Goal: Task Accomplishment & Management: Manage account settings

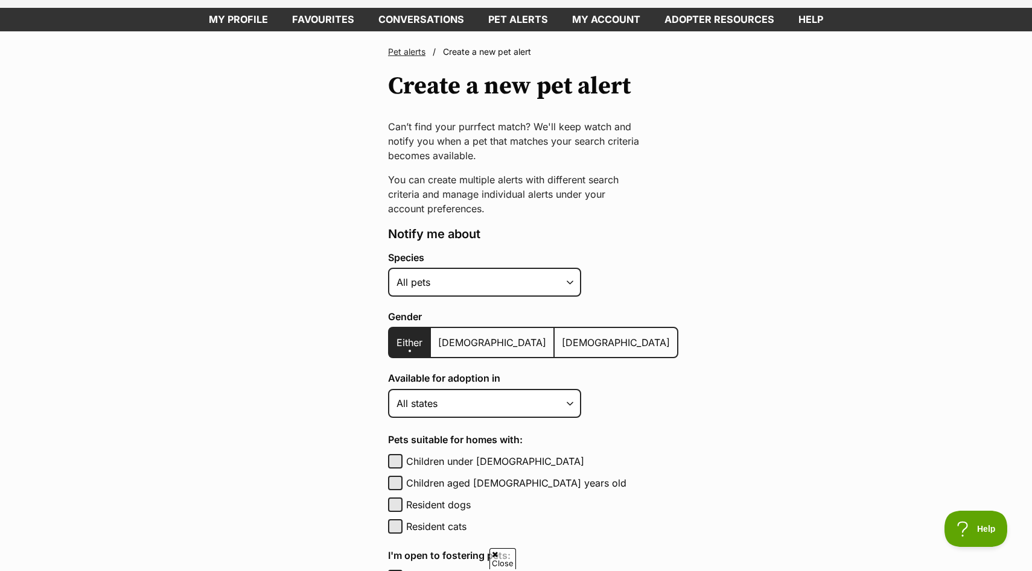
scroll to position [59, 0]
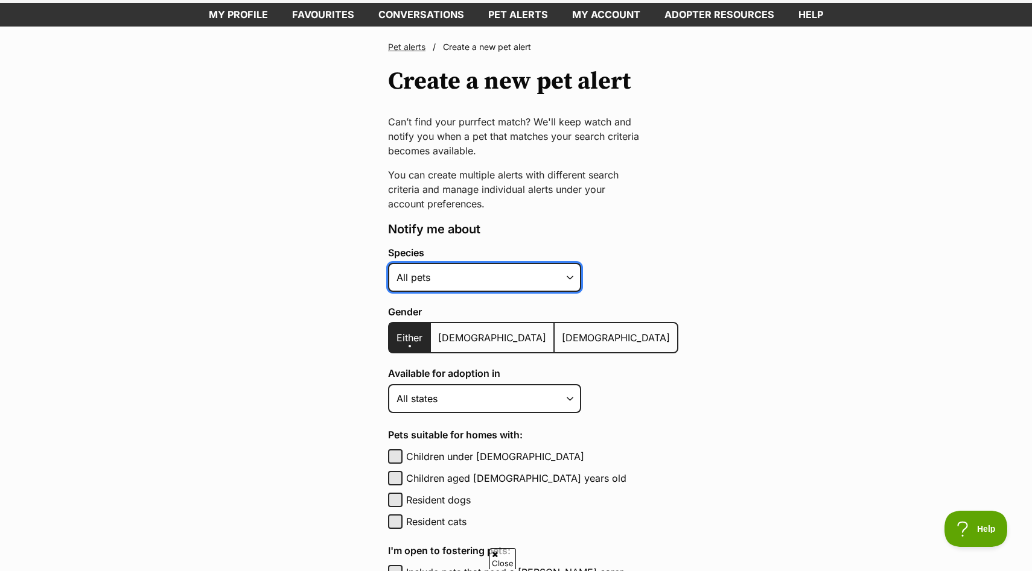
click at [495, 275] on select "Alpaca Bird Cat Chicken Cow Dog Donkey Duck Ferret Fish Goat Goose Guinea Fowl …" at bounding box center [484, 277] width 193 height 29
click at [388, 263] on select "Alpaca Bird Cat Chicken Cow Dog Donkey Duck Ferret Fish Goat Goose Guinea Fowl …" at bounding box center [484, 277] width 193 height 29
click at [495, 275] on select "Alpaca Bird Cat Chicken Cow Dog Donkey Duck Ferret Fish Goat Goose Guinea Fowl …" at bounding box center [484, 277] width 193 height 29
select select "1"
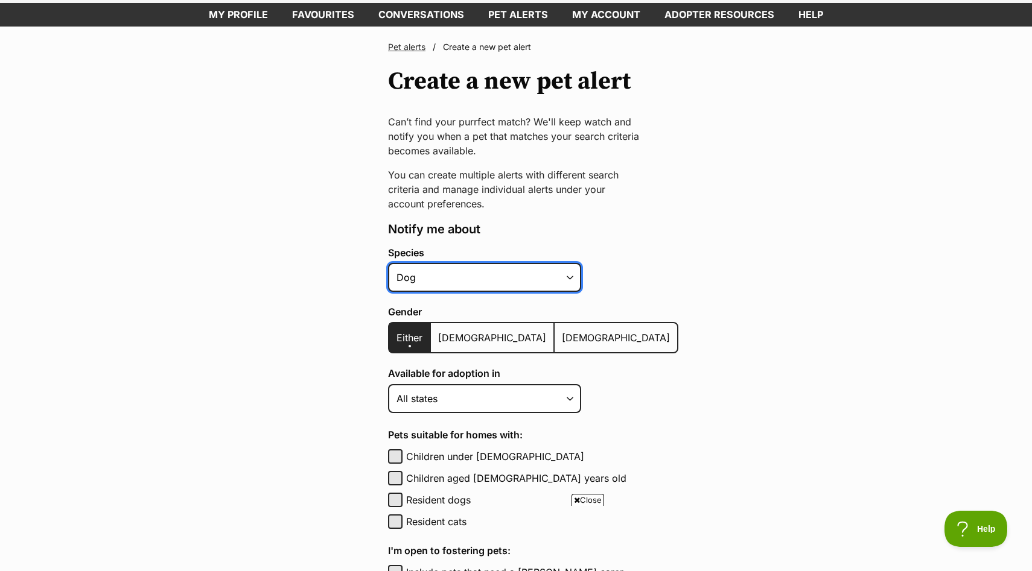
click at [388, 263] on select "Alpaca Bird Cat Chicken Cow Dog Donkey Duck Ferret Fish Goat Goose Guinea Fowl …" at bounding box center [484, 277] width 193 height 29
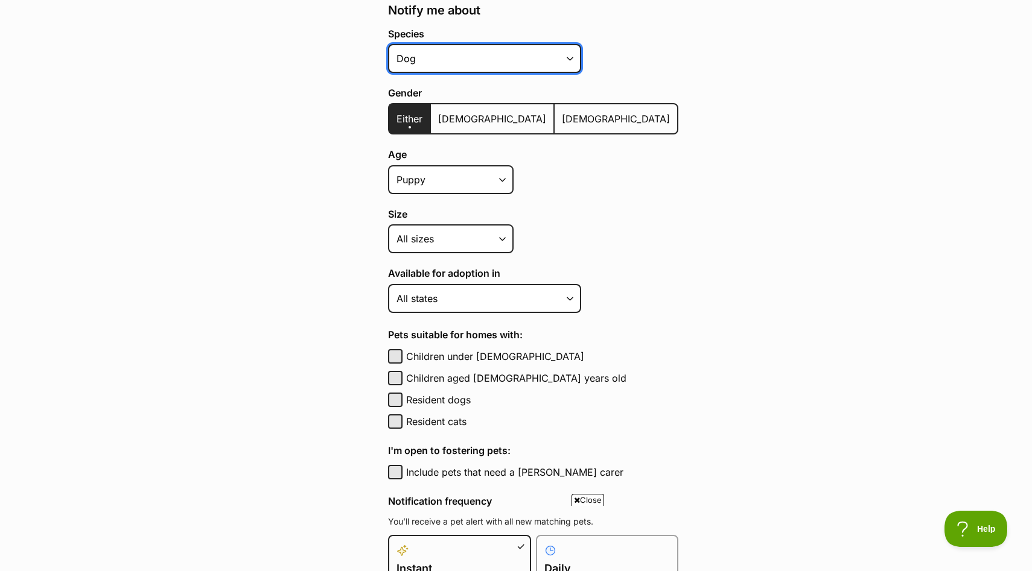
scroll to position [279, 0]
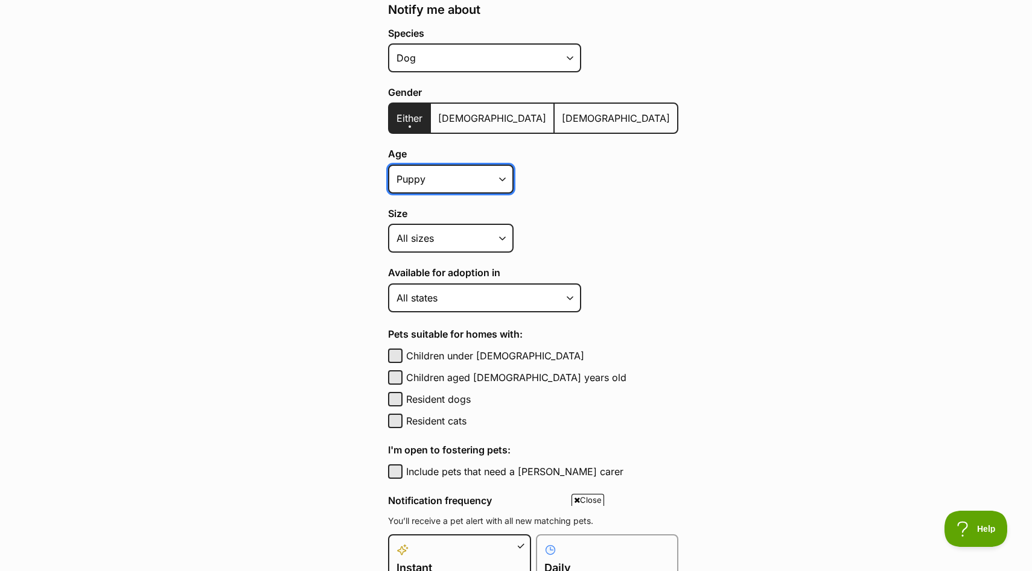
click at [449, 189] on select "Puppy Adult Senior All ages" at bounding box center [450, 179] width 125 height 29
select select
click at [388, 165] on select "Puppy Adult Senior All ages" at bounding box center [450, 179] width 125 height 29
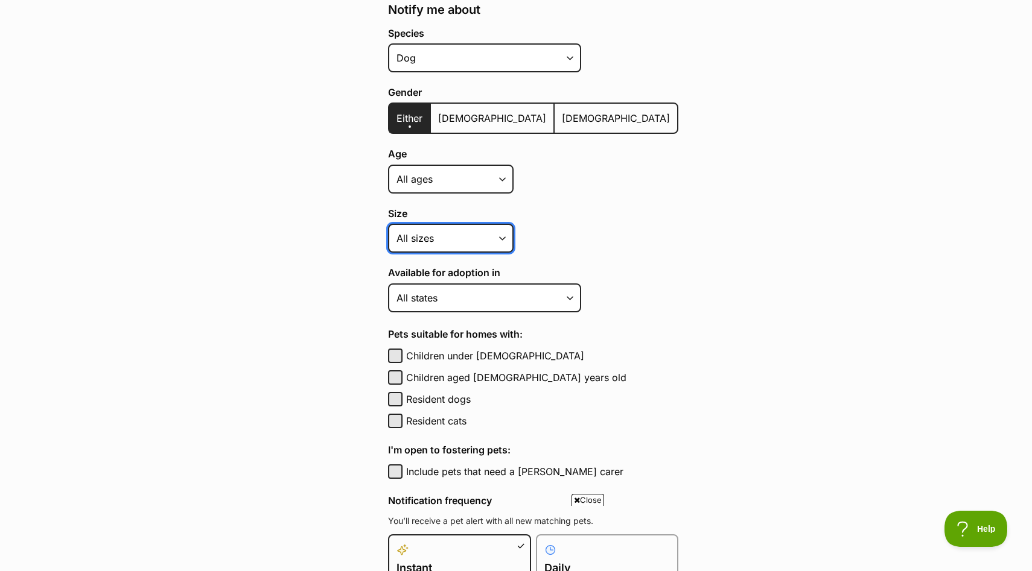
click at [462, 235] on select "Small Medium Large All sizes" at bounding box center [450, 238] width 125 height 29
select select "small"
click at [388, 224] on select "Small Medium Large All sizes" at bounding box center [450, 238] width 125 height 29
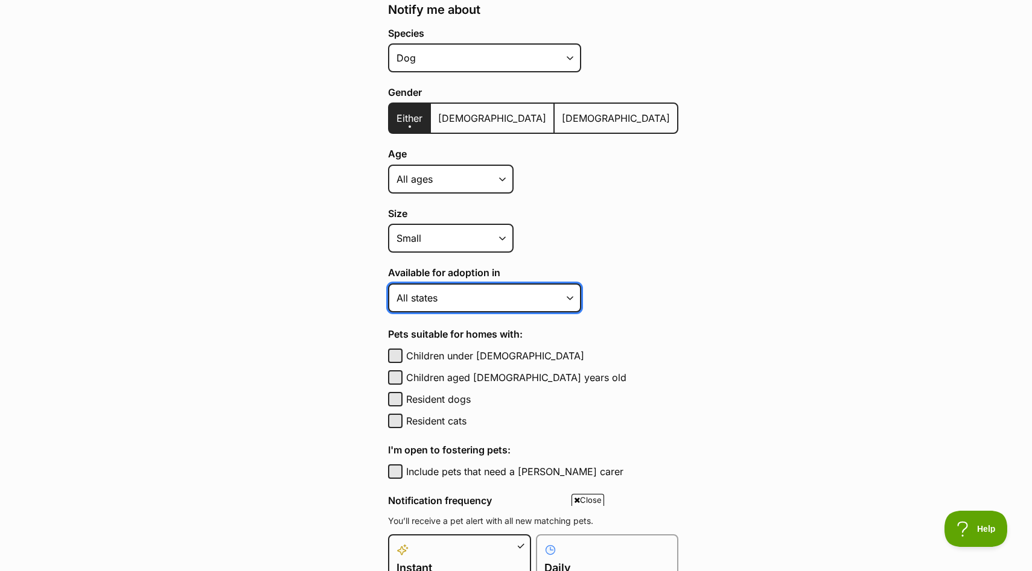
click at [525, 296] on select "Australian Capital Territory New South Wales Northern Territory Queensland Sout…" at bounding box center [484, 298] width 193 height 29
select select "2"
click at [388, 284] on select "Australian Capital Territory New South Wales Northern Territory Queensland Sout…" at bounding box center [484, 298] width 193 height 29
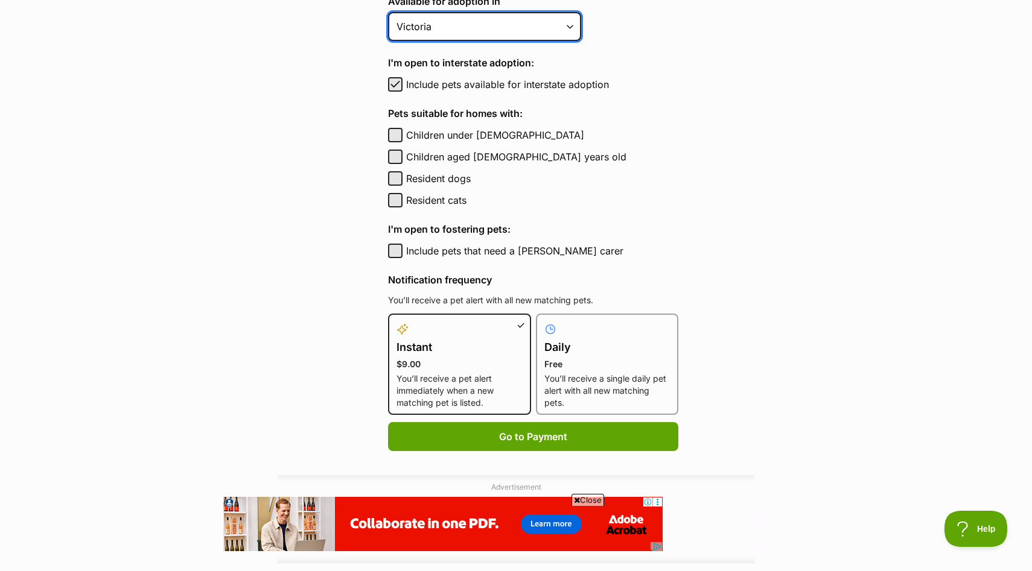
scroll to position [551, 0]
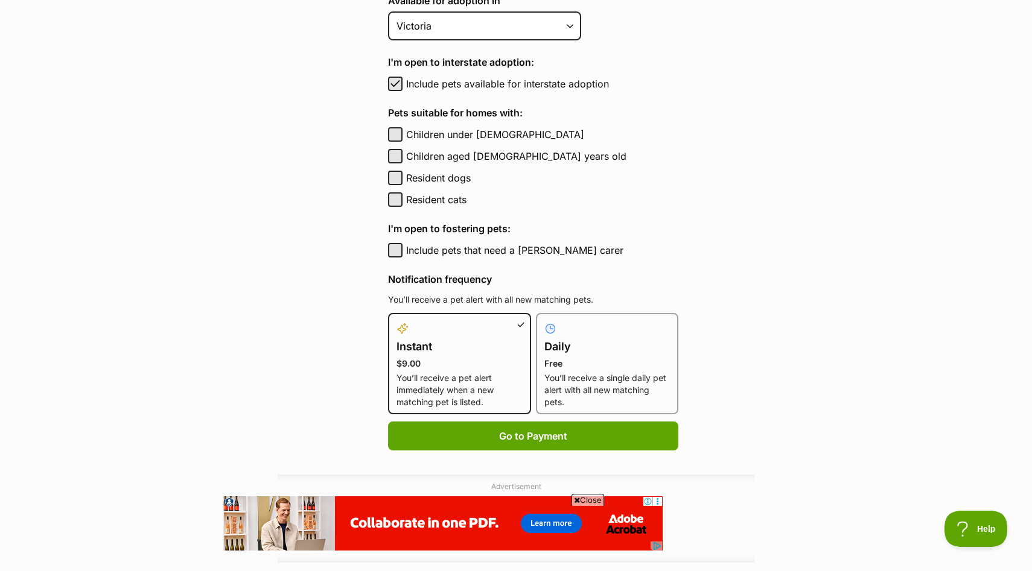
click at [614, 343] on h4 "Daily" at bounding box center [607, 346] width 126 height 17
click at [544, 321] on input "Daily Free You’ll receive a single daily pet alert with all new matching pets." at bounding box center [543, 320] width 1 height 1
radio input "true"
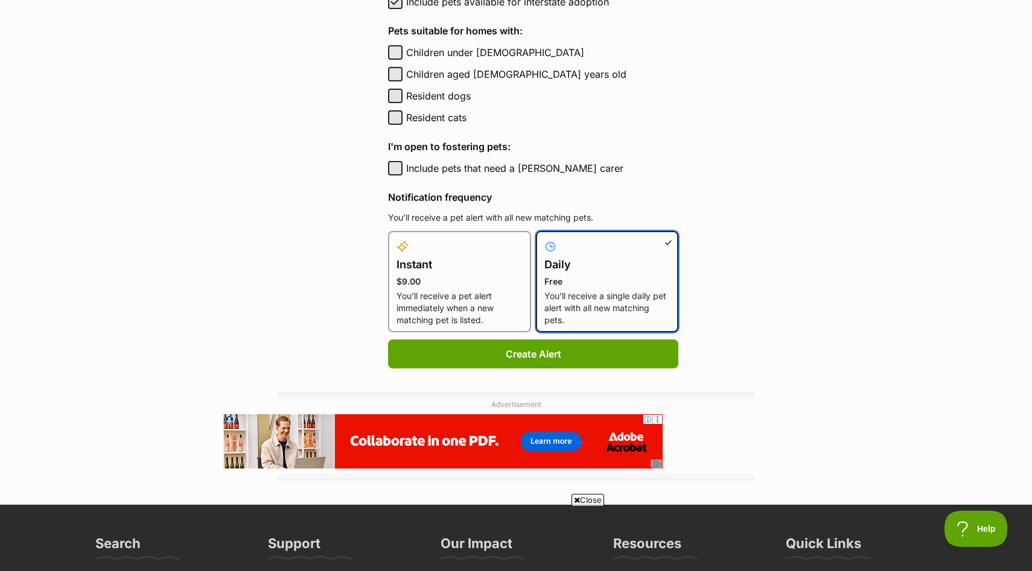
scroll to position [652, 0]
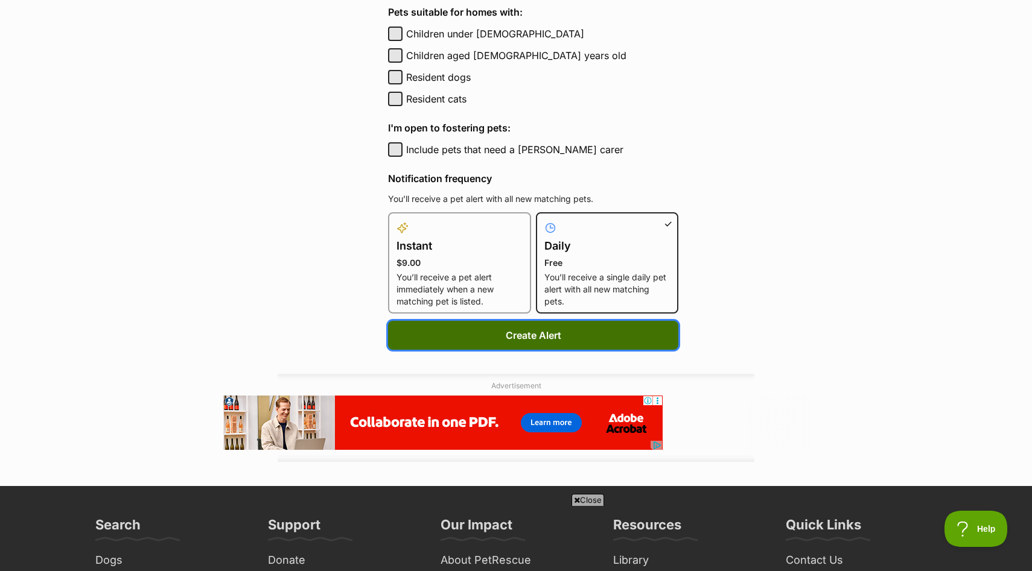
click at [522, 339] on button "Create Alert" at bounding box center [533, 335] width 290 height 29
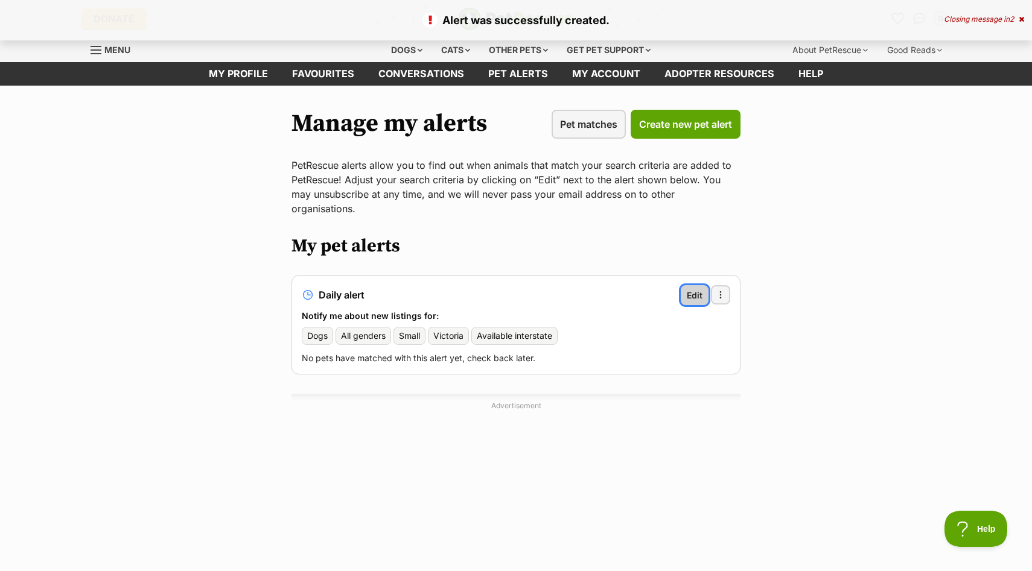
click at [696, 289] on span "Edit" at bounding box center [695, 295] width 16 height 13
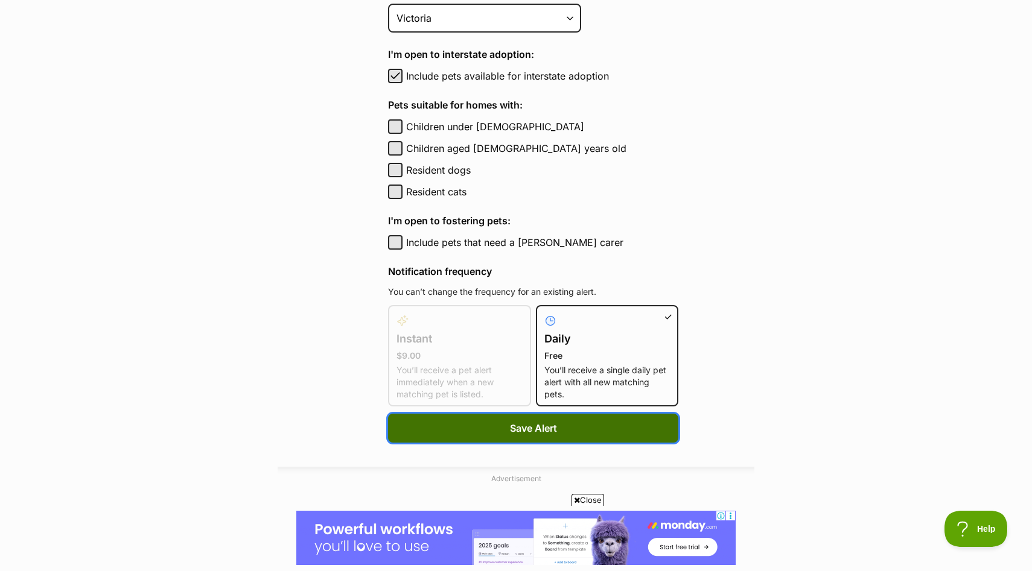
click at [565, 428] on button "Save Alert" at bounding box center [533, 428] width 290 height 29
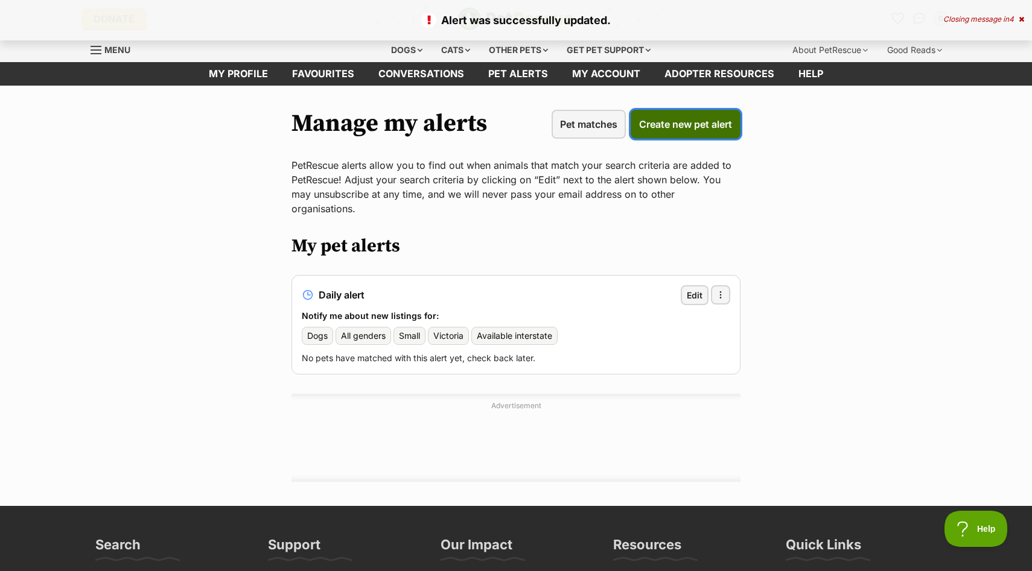
click at [660, 130] on span "Create new pet alert" at bounding box center [685, 124] width 93 height 14
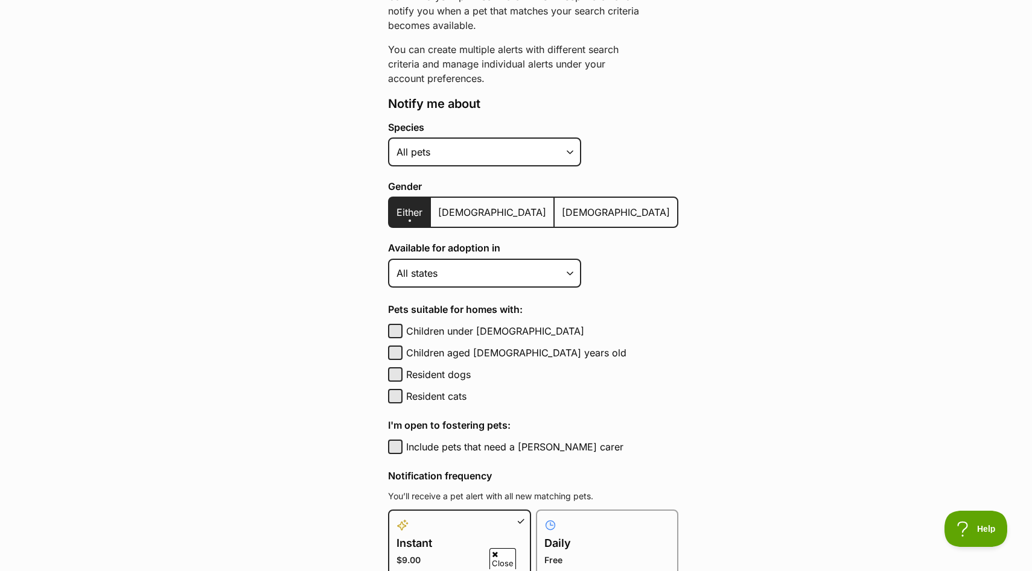
scroll to position [538, 0]
